Goal: Task Accomplishment & Management: Use online tool/utility

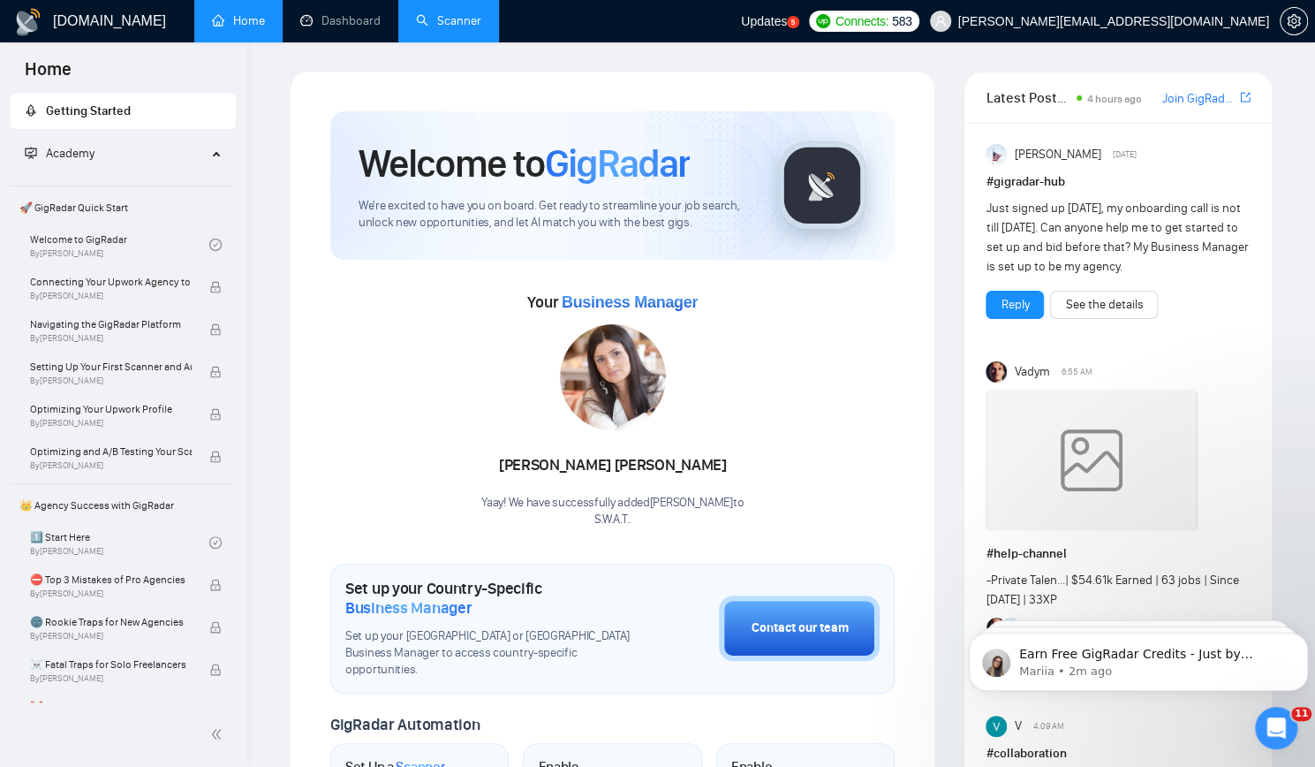
click at [447, 26] on link "Scanner" at bounding box center [448, 20] width 65 height 15
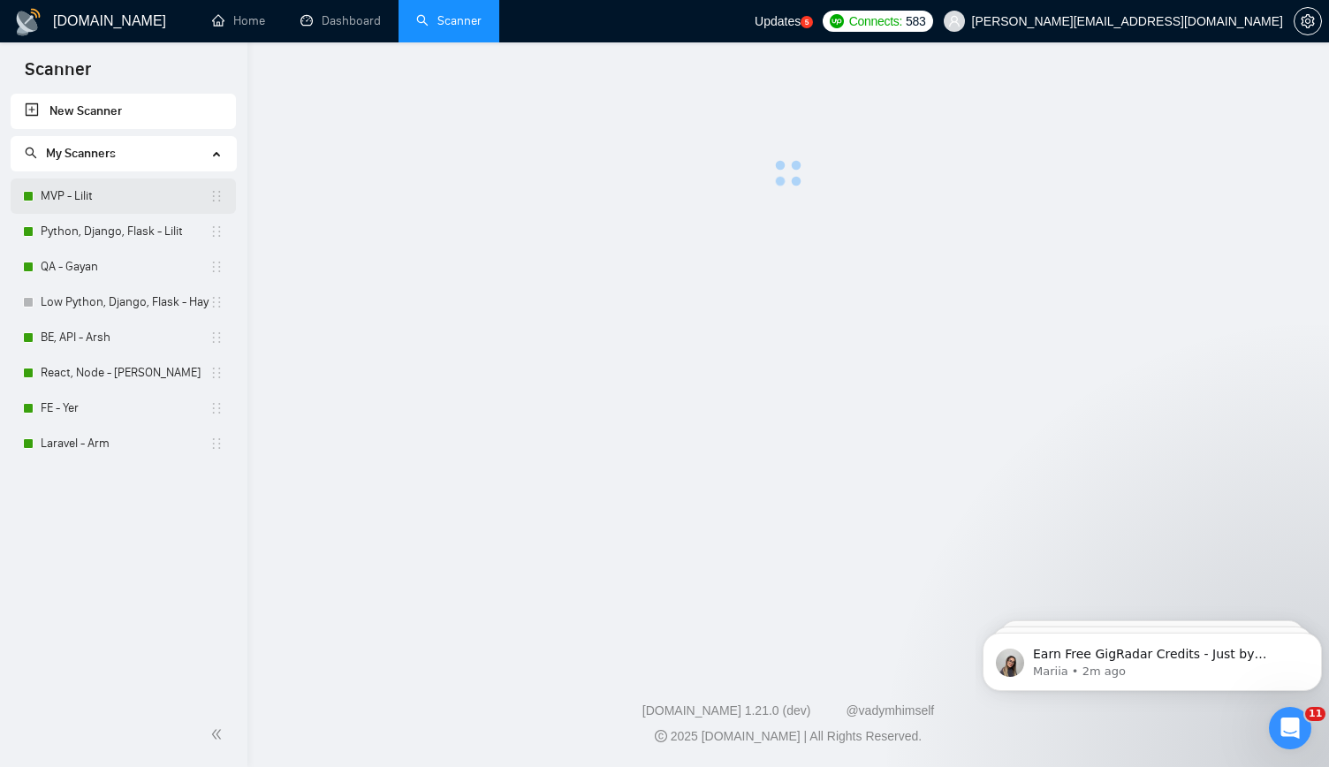
click at [141, 202] on link "MVP - Lilit" at bounding box center [125, 195] width 169 height 35
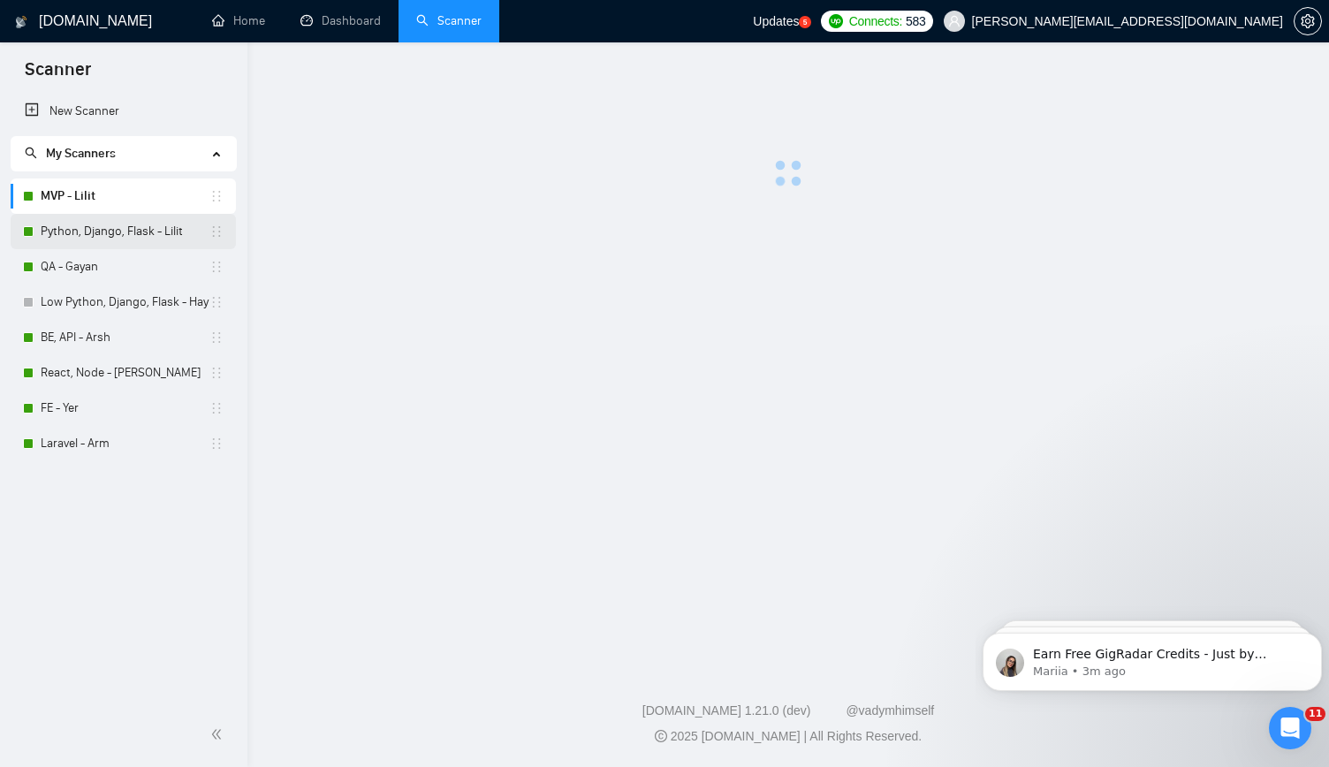
click at [92, 224] on link "Python, Django, Flask - Lilit" at bounding box center [125, 231] width 169 height 35
click at [1314, 640] on icon "Dismiss notification" at bounding box center [1317, 637] width 10 height 10
click at [1314, 640] on icon "Dismiss notification" at bounding box center [1317, 638] width 8 height 8
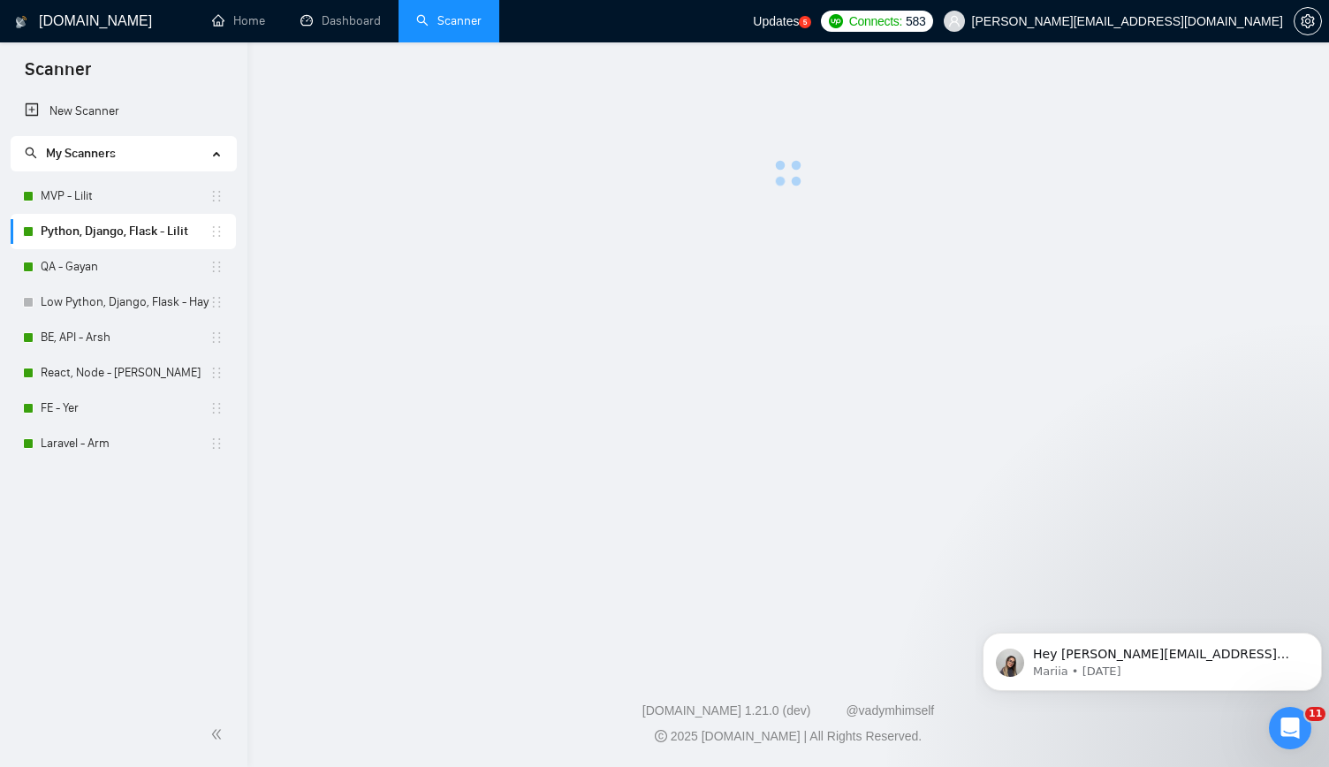
click at [1314, 640] on icon "Dismiss notification" at bounding box center [1317, 638] width 8 height 8
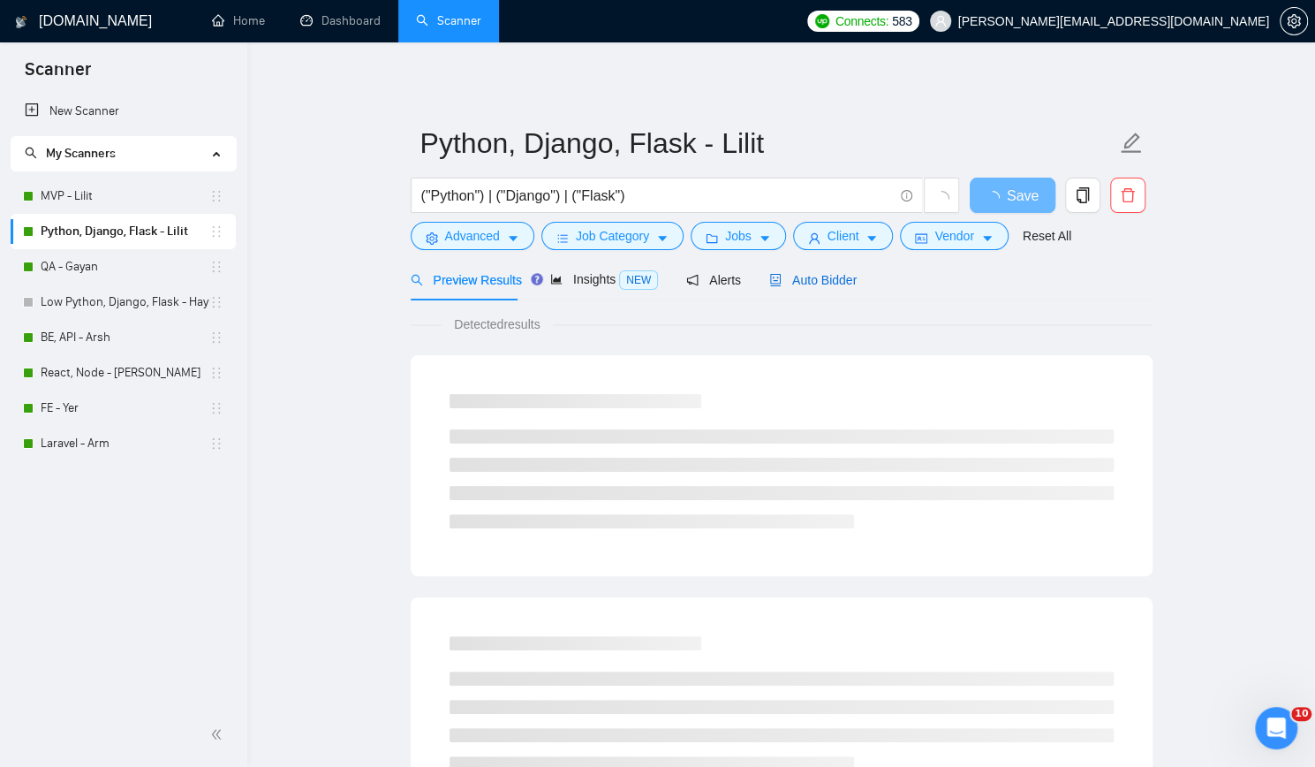
click at [821, 284] on span "Auto Bidder" at bounding box center [812, 280] width 87 height 14
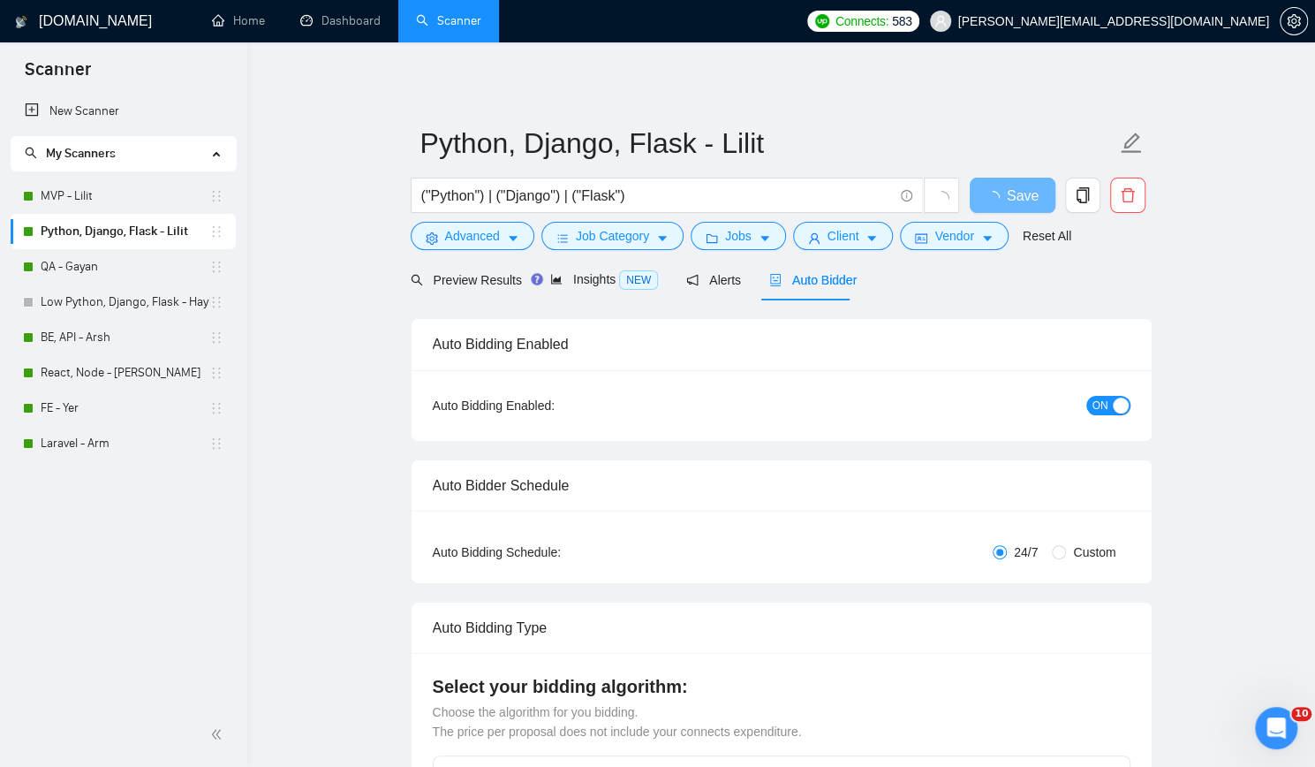
checkbox input "true"
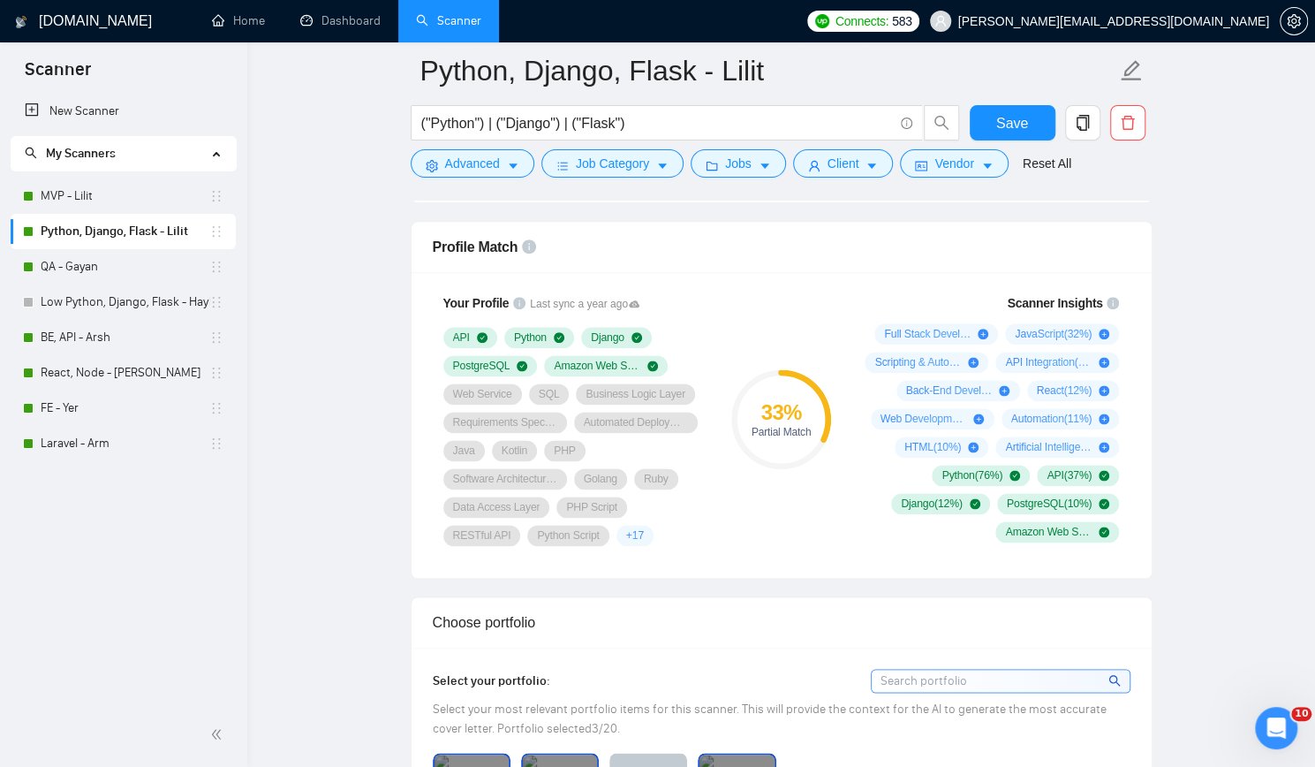
scroll to position [1148, 0]
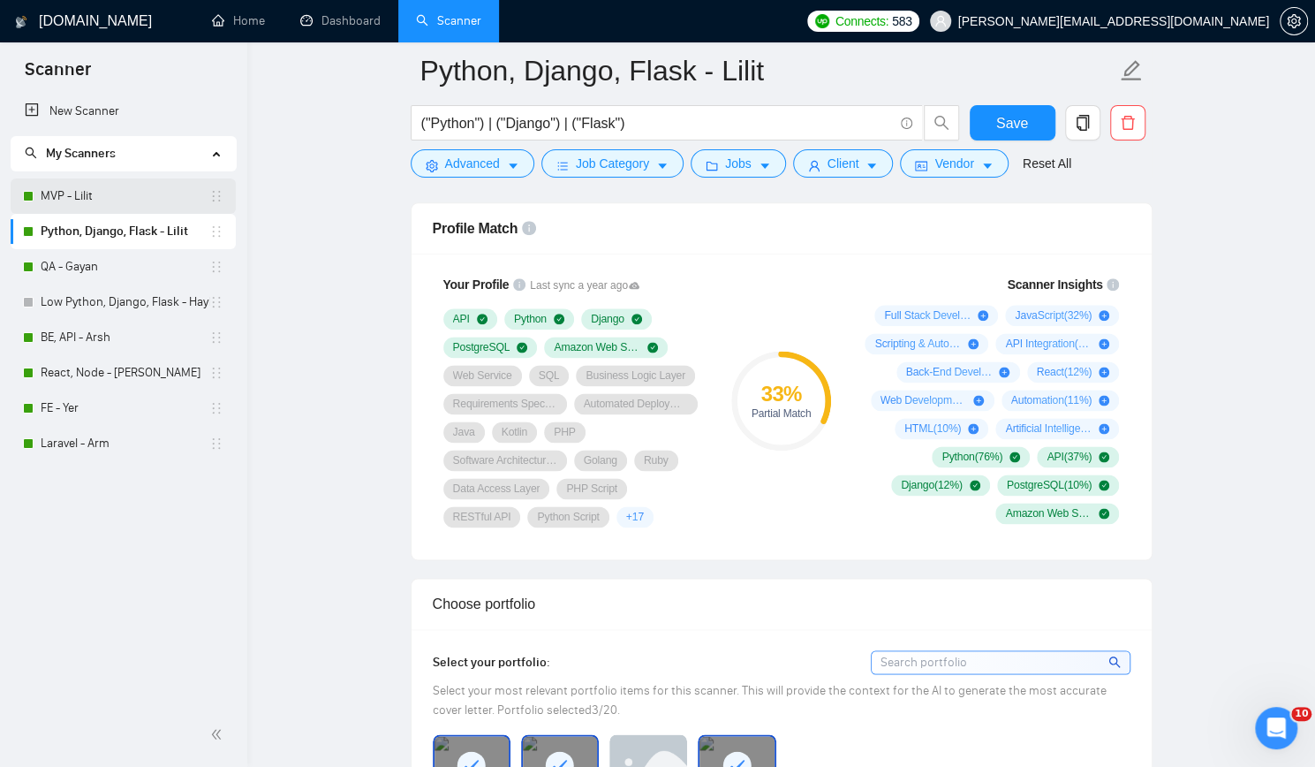
click at [140, 201] on link "MVP - Lilit" at bounding box center [125, 195] width 169 height 35
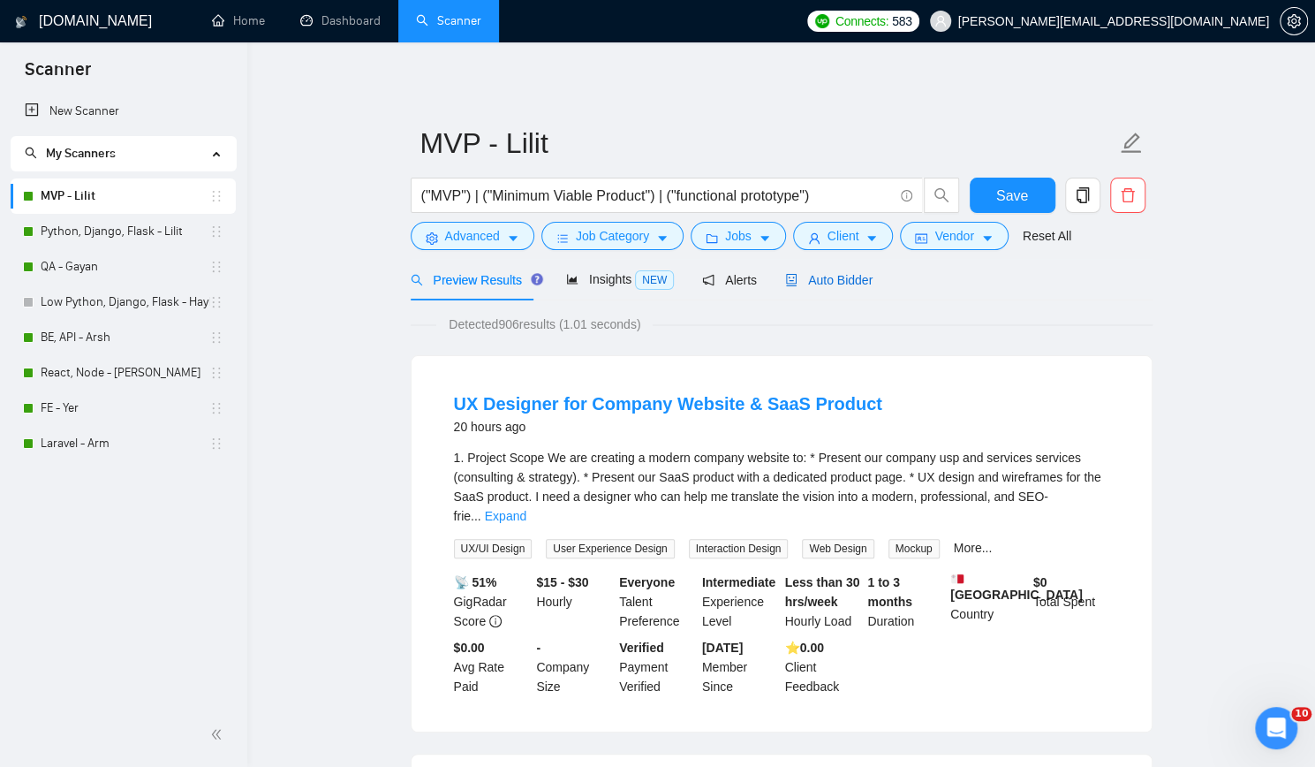
click at [794, 274] on span "Auto Bidder" at bounding box center [828, 280] width 87 height 14
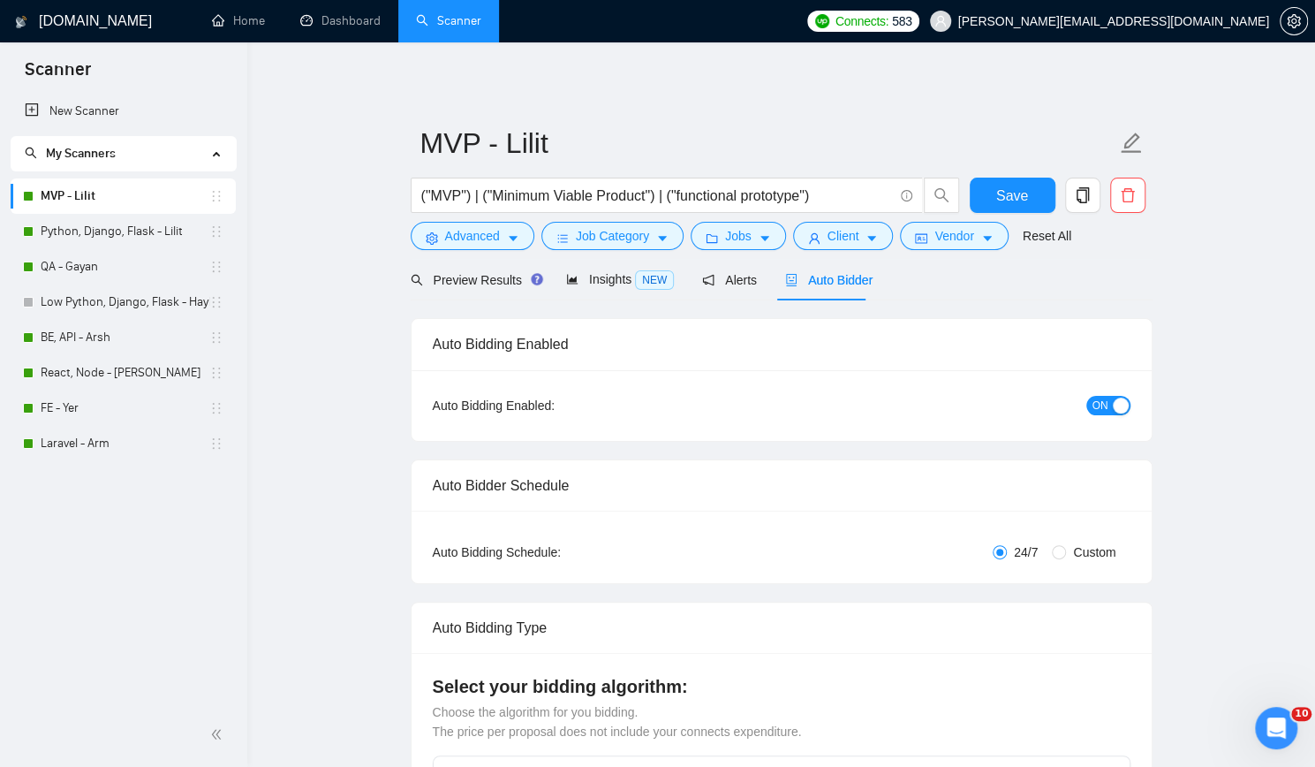
checkbox input "true"
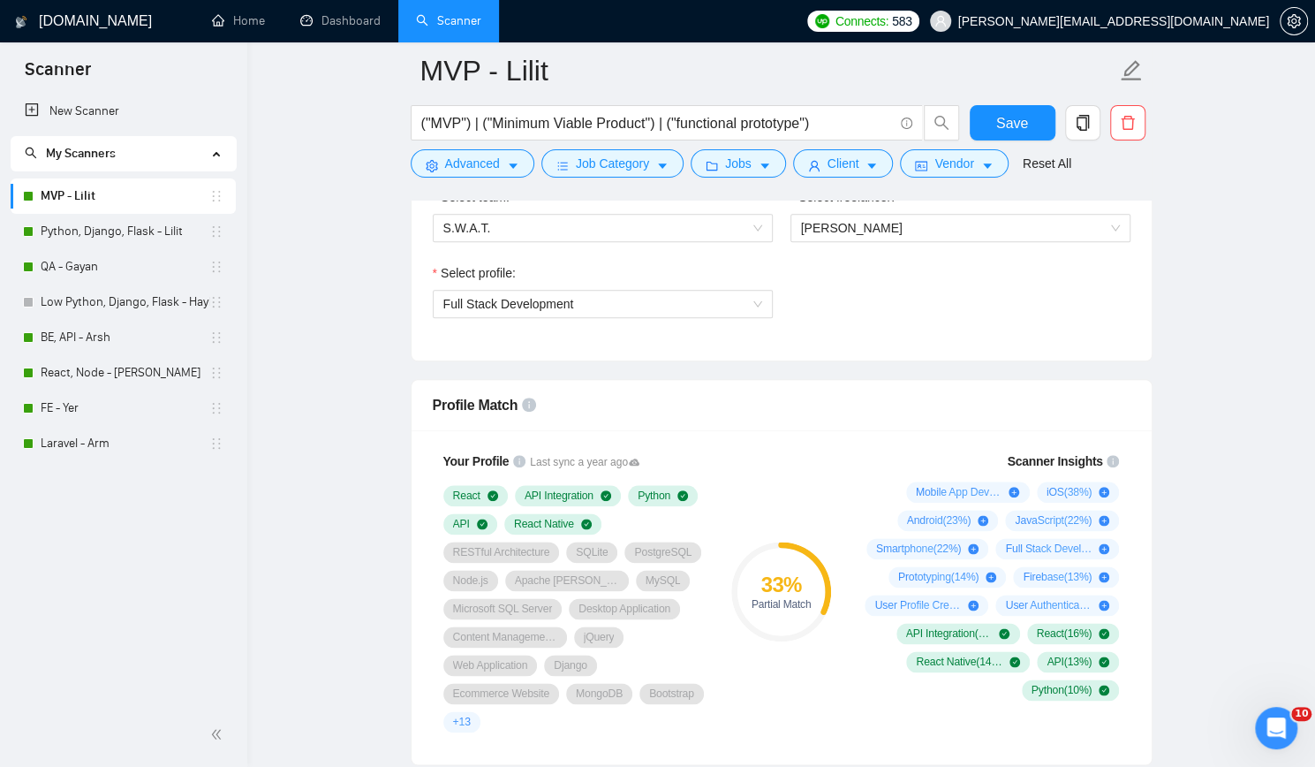
scroll to position [1060, 0]
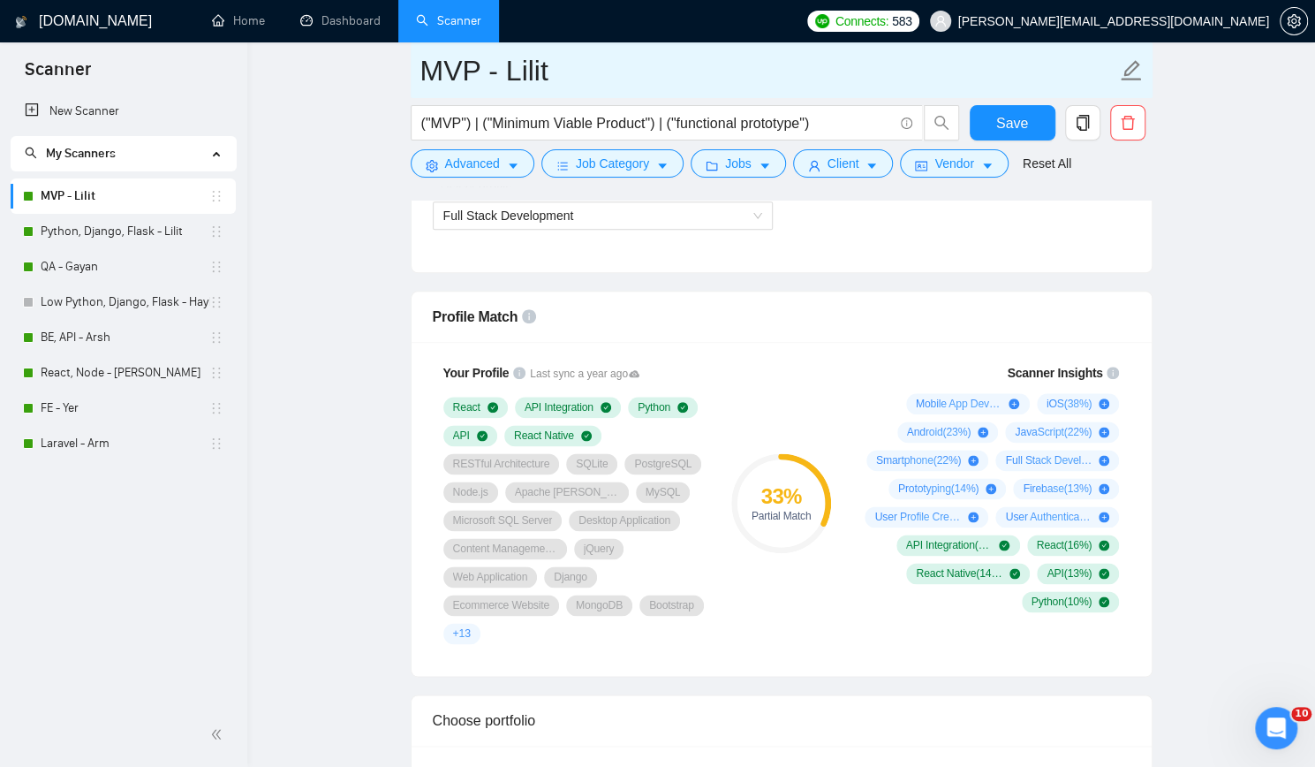
drag, startPoint x: 417, startPoint y: 72, endPoint x: 603, endPoint y: 70, distance: 186.4
click at [603, 70] on span "MVP - Lilit" at bounding box center [782, 70] width 742 height 56
click at [603, 70] on input "MVP - Lilit" at bounding box center [768, 71] width 696 height 44
click at [604, 71] on input "MVP - Lilit" at bounding box center [768, 71] width 696 height 44
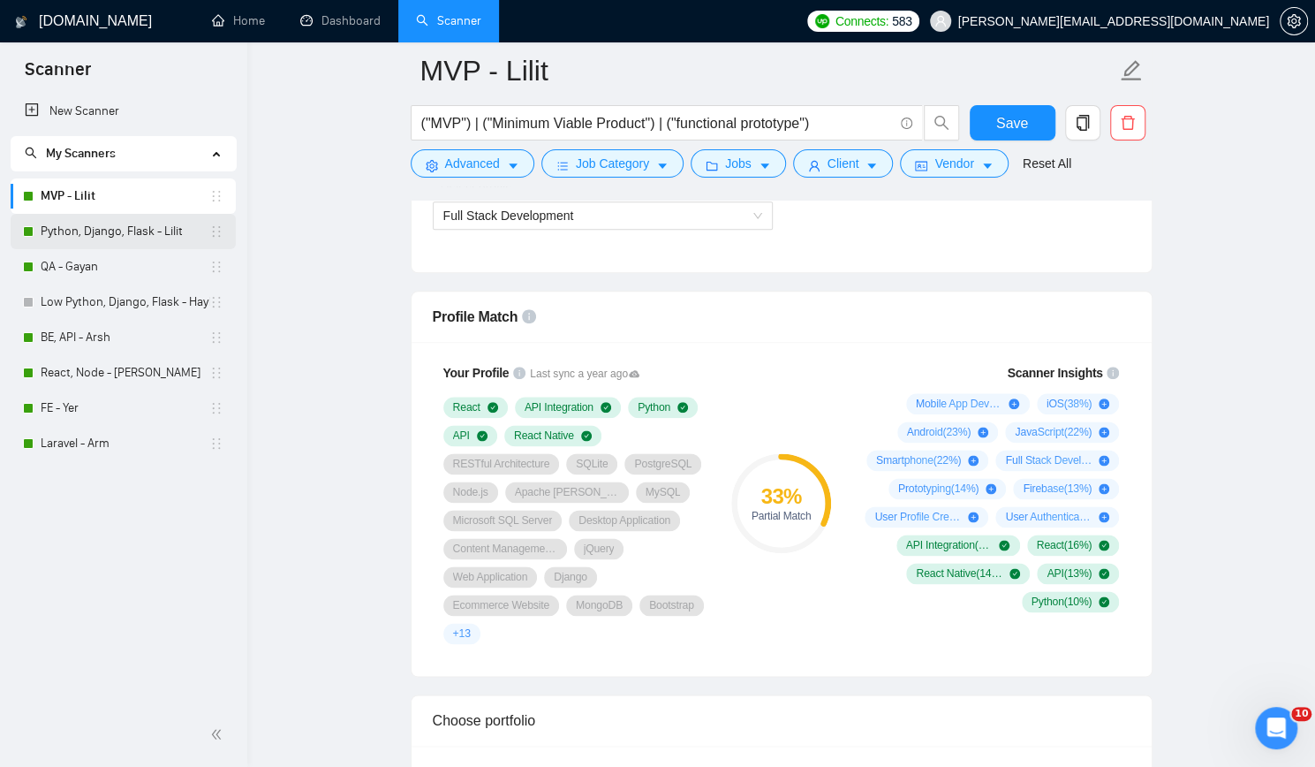
click at [99, 235] on link "Python, Django, Flask - Lilit" at bounding box center [125, 231] width 169 height 35
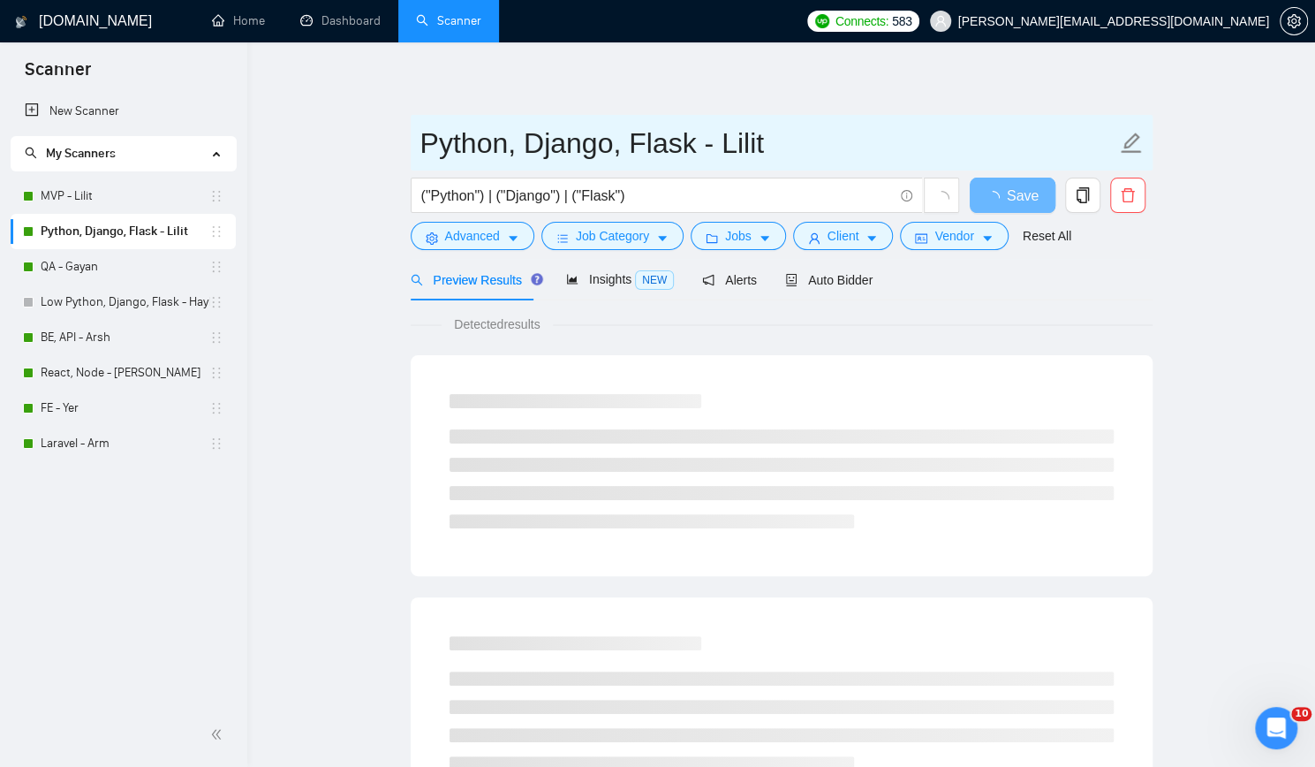
click at [420, 140] on input "Python, Django, Flask - Lilit" at bounding box center [768, 143] width 696 height 44
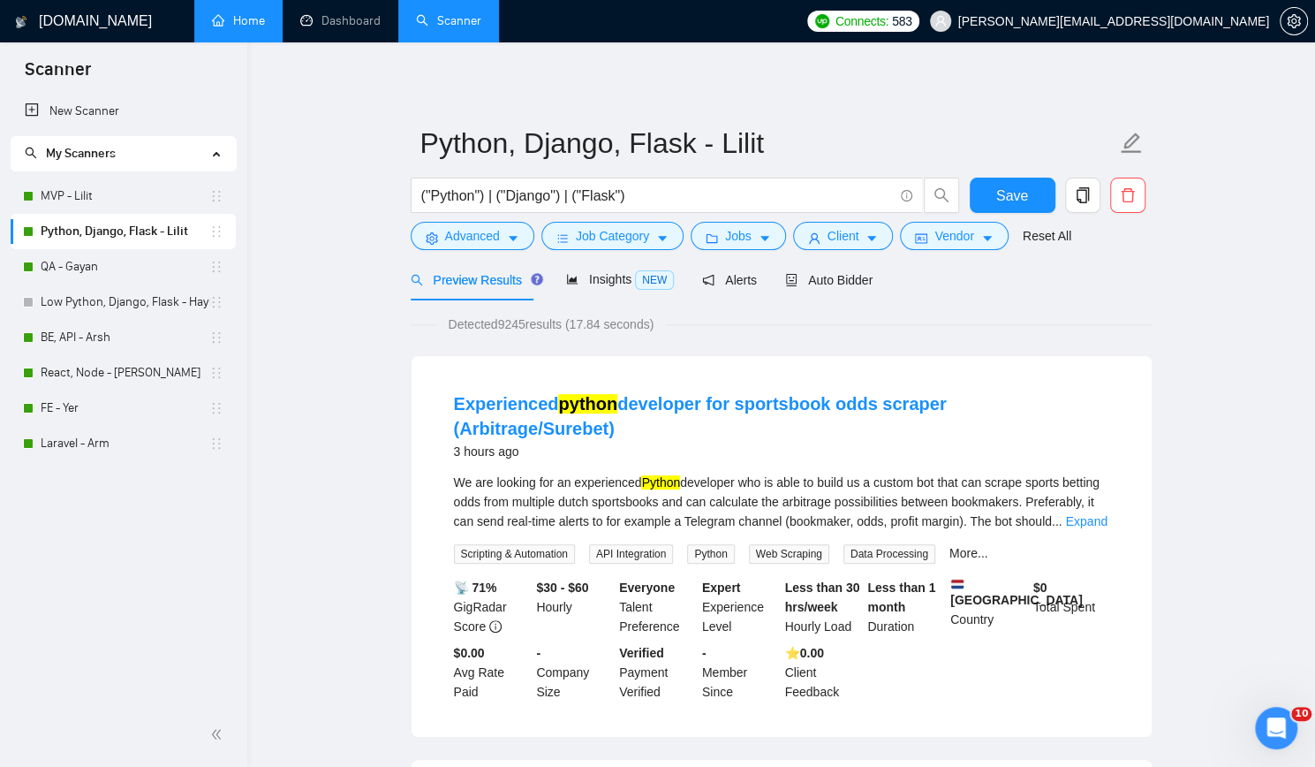
click at [248, 24] on link "Home" at bounding box center [238, 20] width 53 height 15
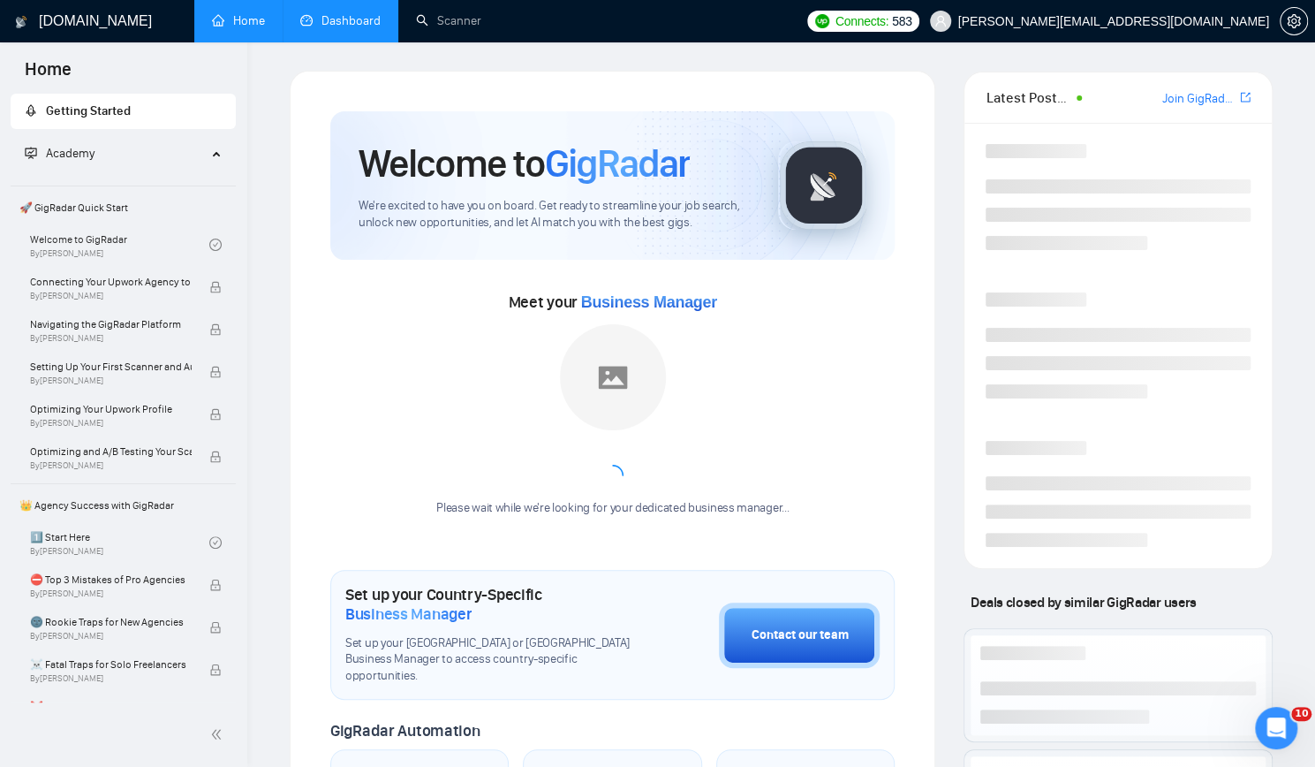
click at [333, 26] on link "Dashboard" at bounding box center [340, 20] width 80 height 15
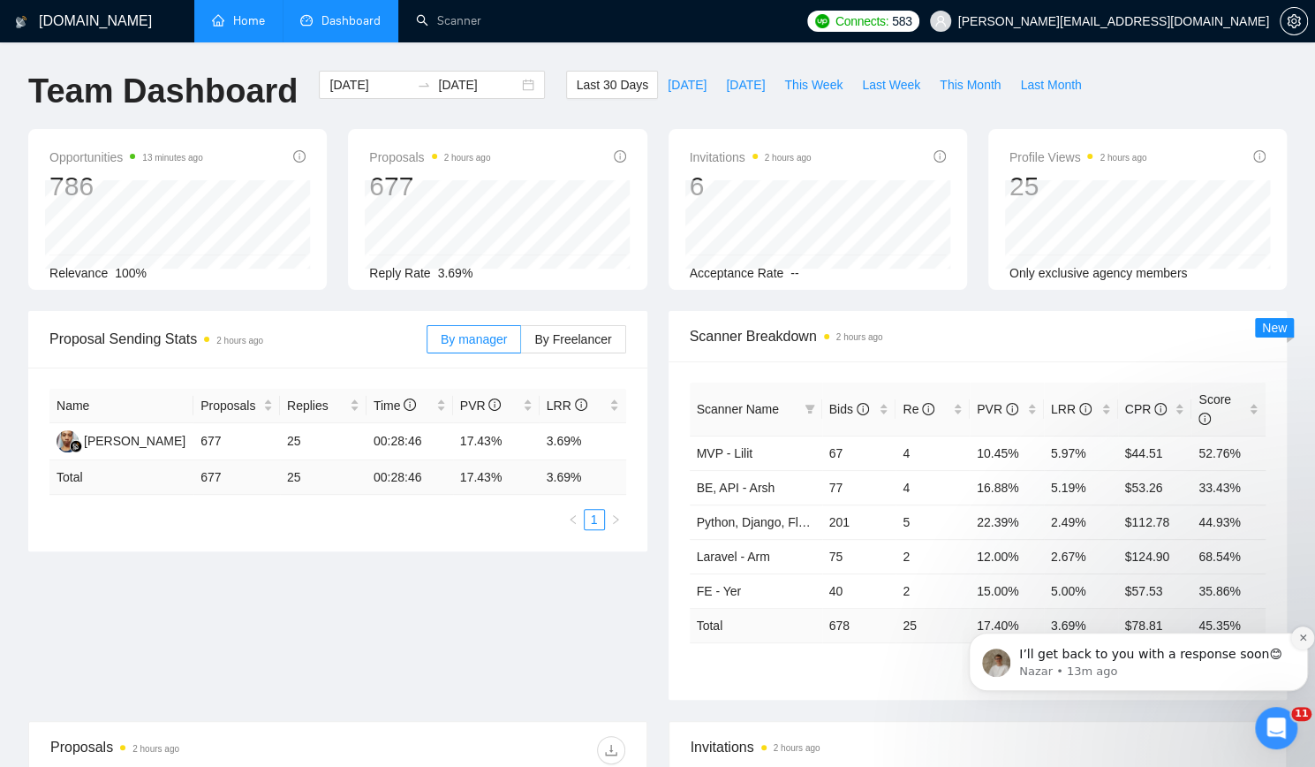
click at [1304, 640] on icon "Dismiss notification" at bounding box center [1304, 637] width 10 height 10
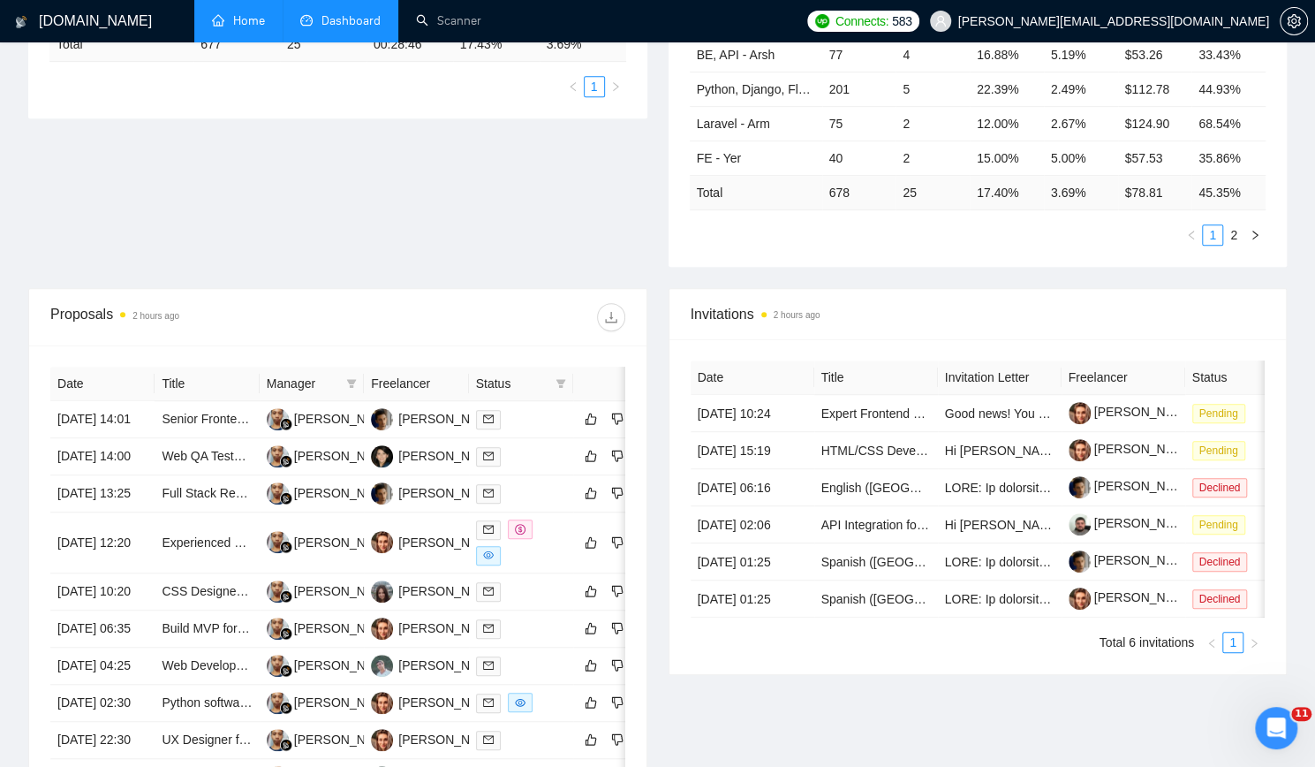
scroll to position [177, 0]
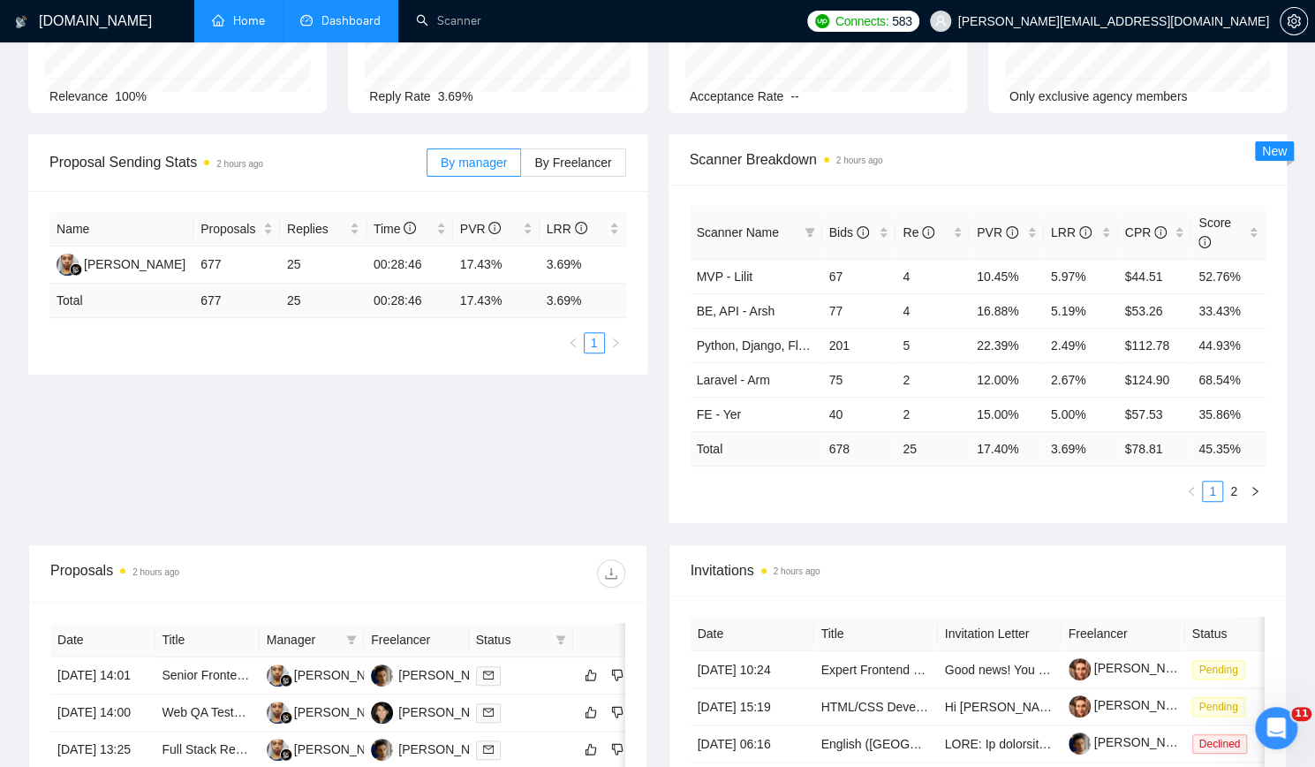
click at [661, 195] on div "Scanner Breakdown 2 hours ago Scanner Name Bids Re PVR LRR CPR Score MVP - Lili…" at bounding box center [978, 328] width 640 height 389
click at [327, 433] on div "Proposal Sending Stats 2 hours ago By manager By Freelancer Name Proposals Repl…" at bounding box center [658, 339] width 1280 height 410
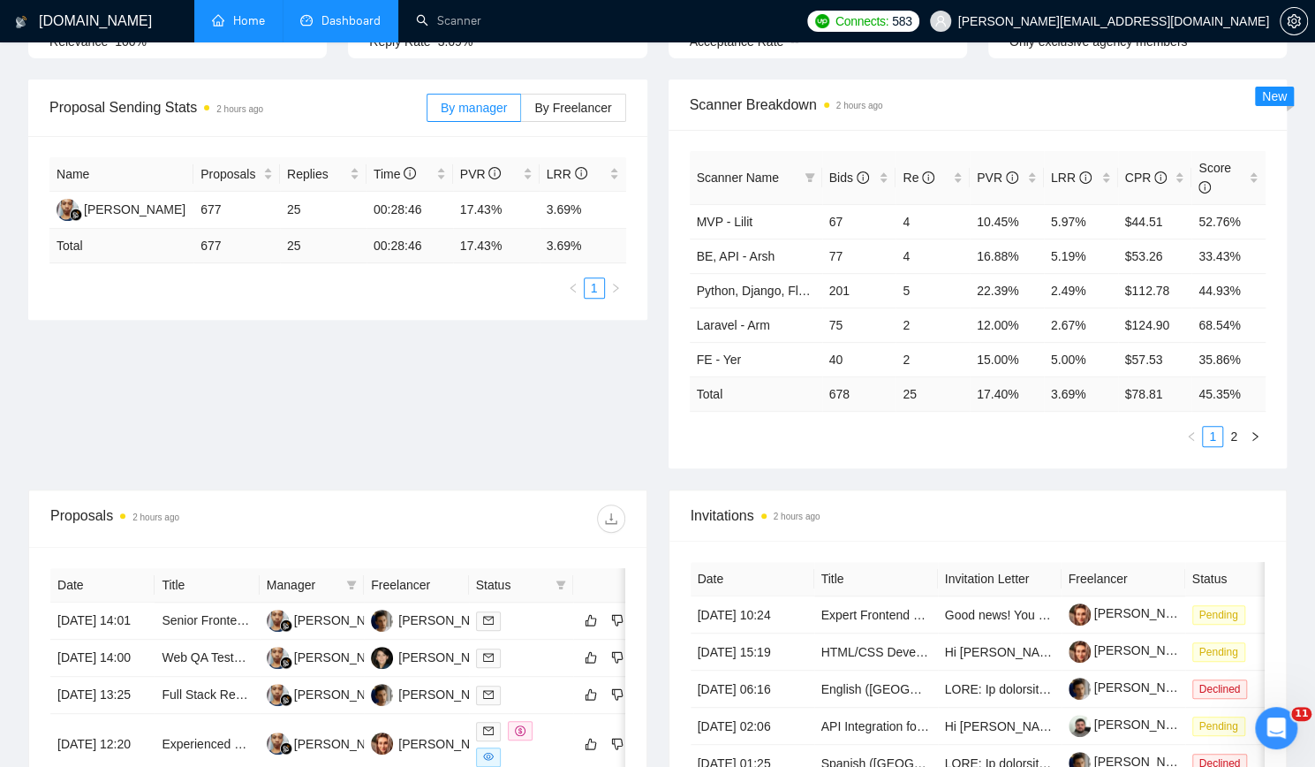
scroll to position [0, 0]
